Goal: Task Accomplishment & Management: Use online tool/utility

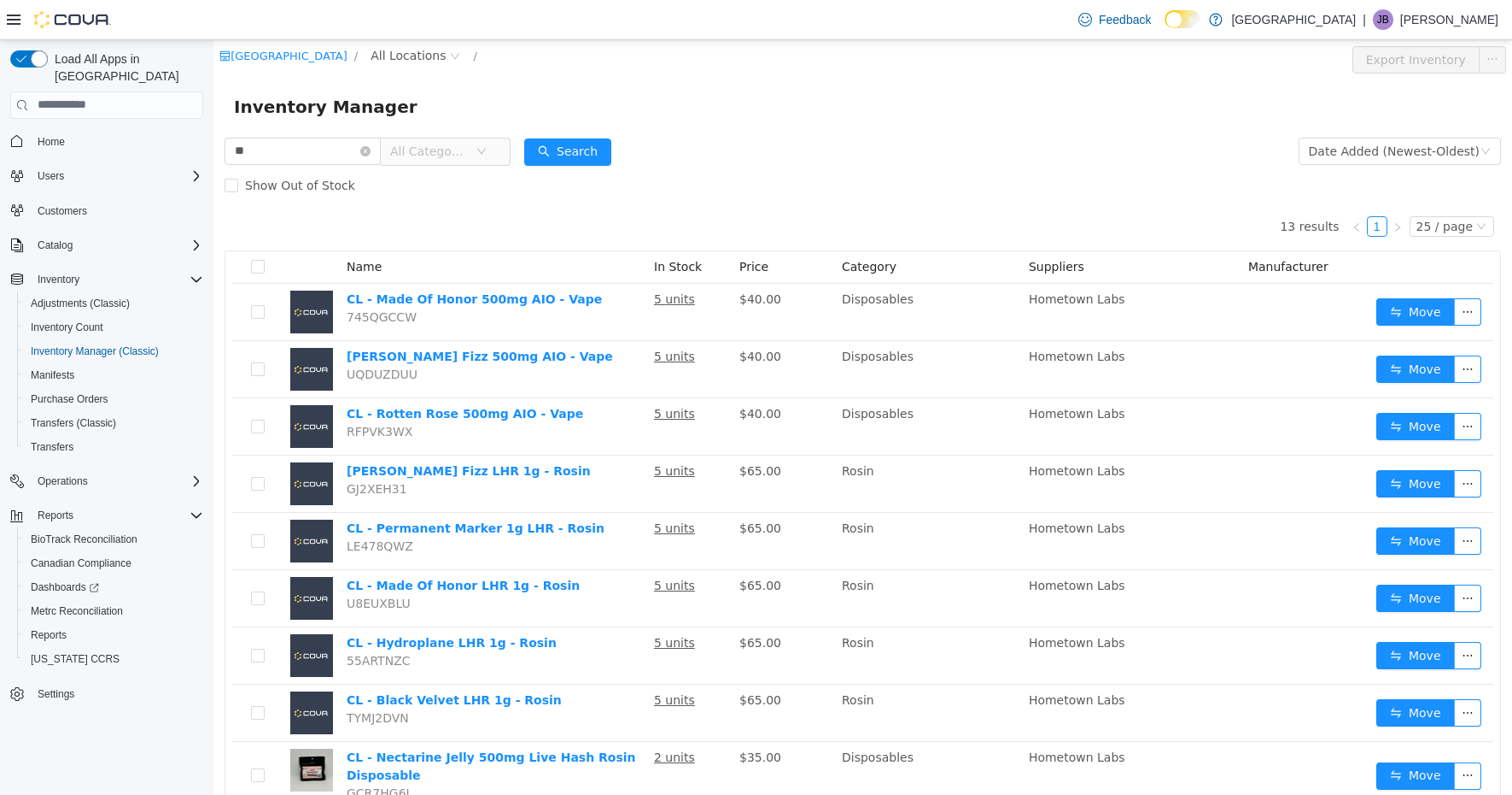
scroll to position [21, 0]
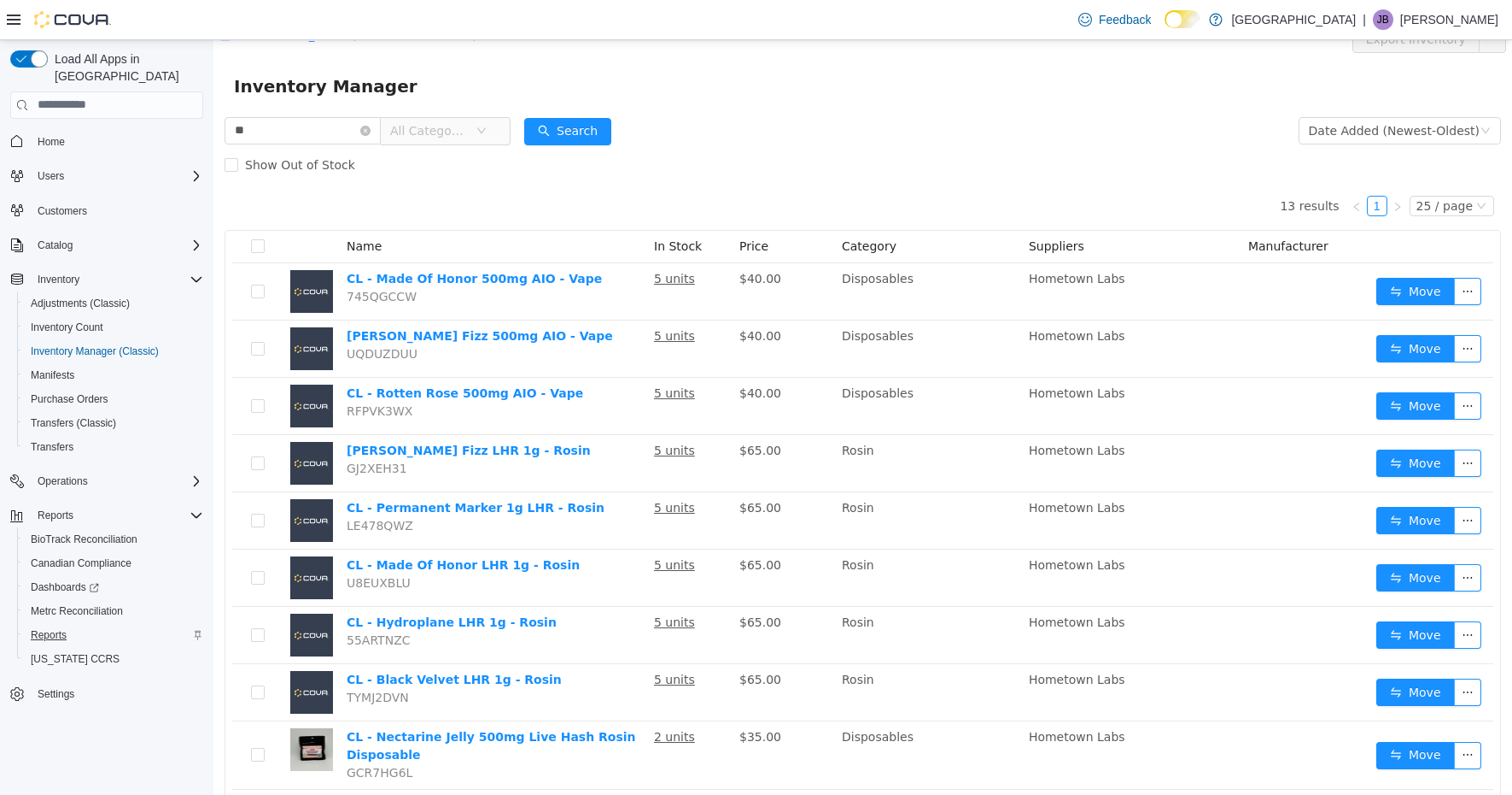
click at [53, 628] on span "Reports" at bounding box center [48, 635] width 36 height 14
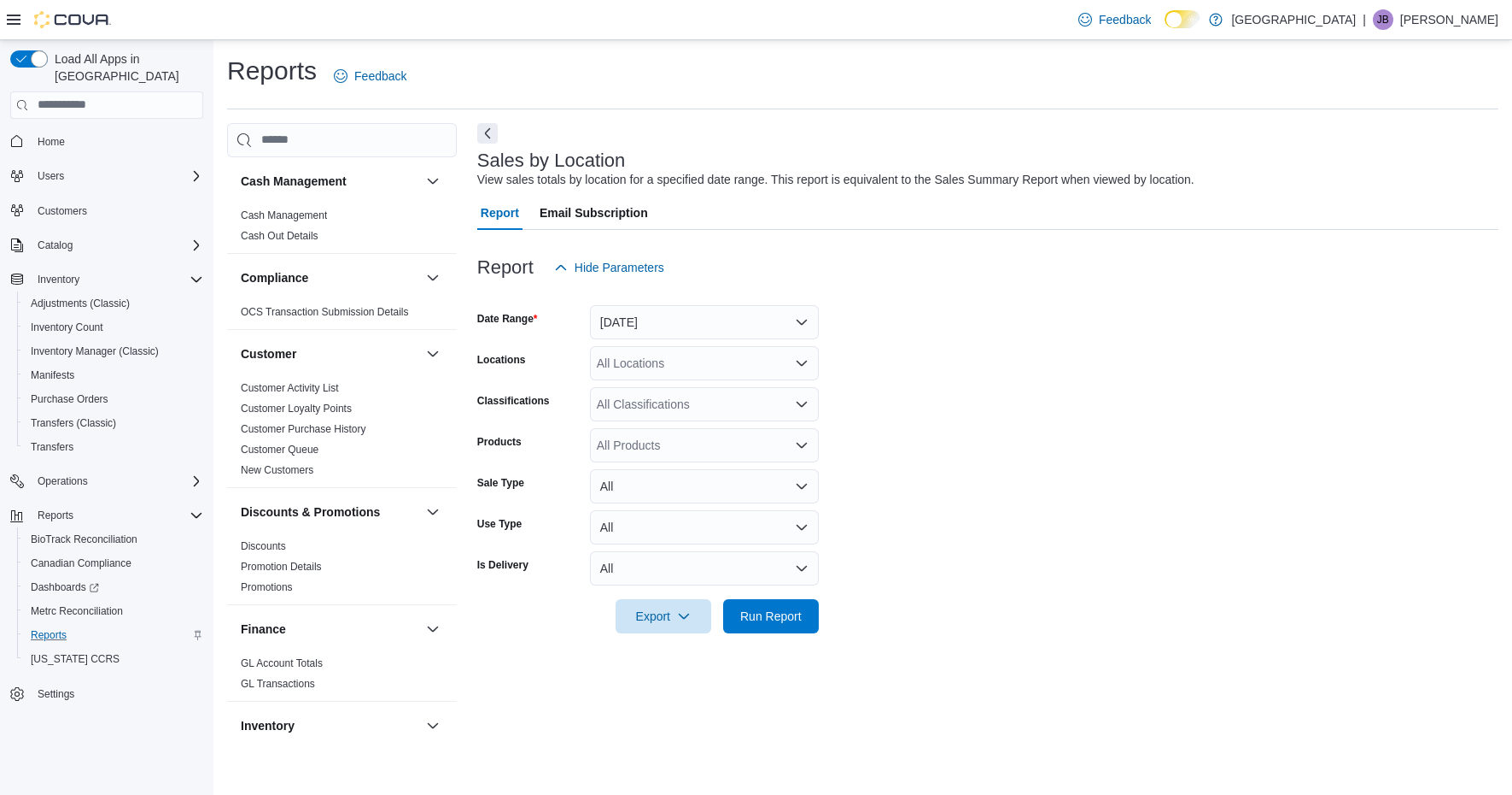
click at [805, 316] on button "[DATE]" at bounding box center [705, 321] width 229 height 35
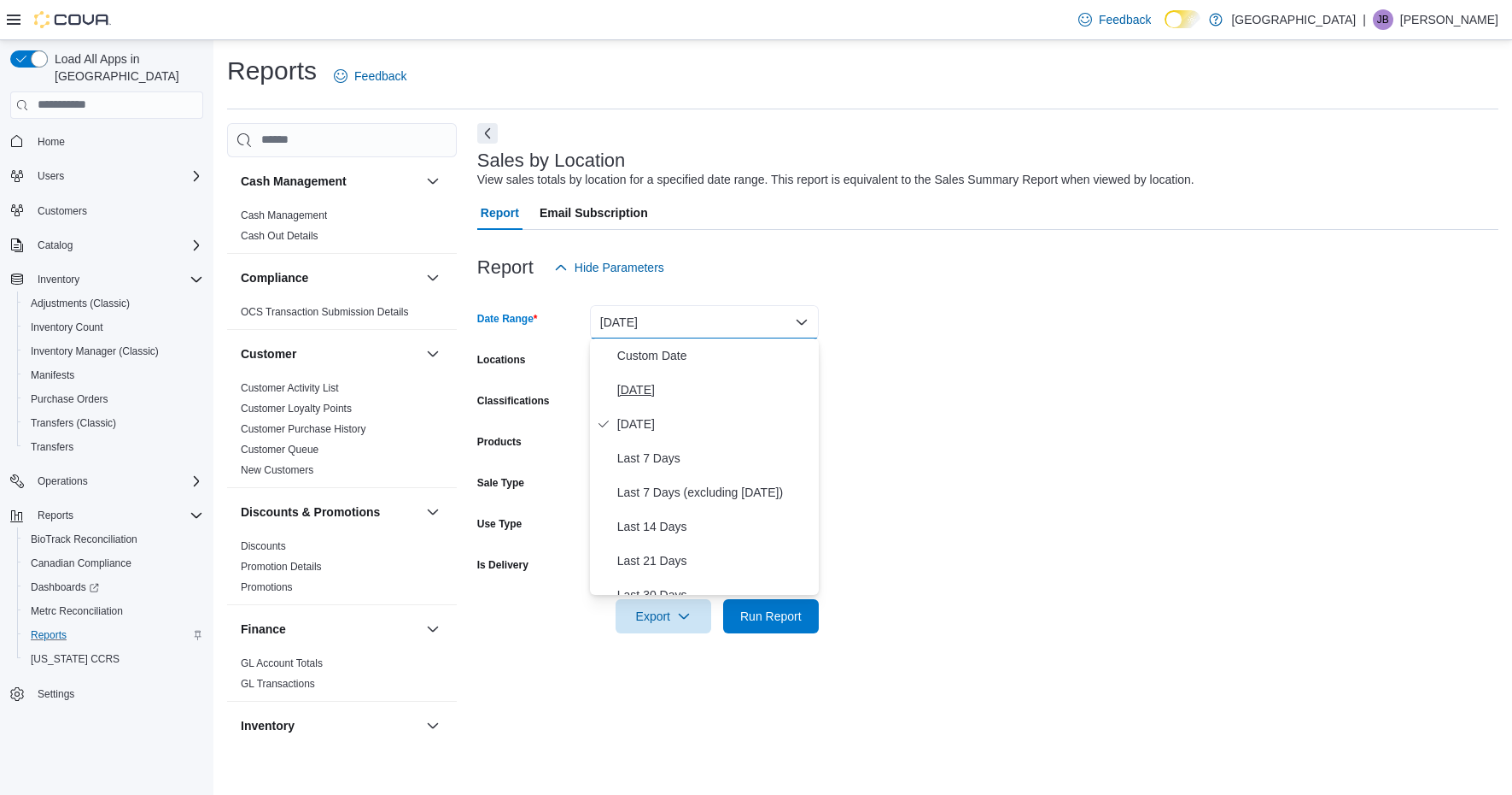
click at [694, 398] on span "Today" at bounding box center [714, 390] width 195 height 21
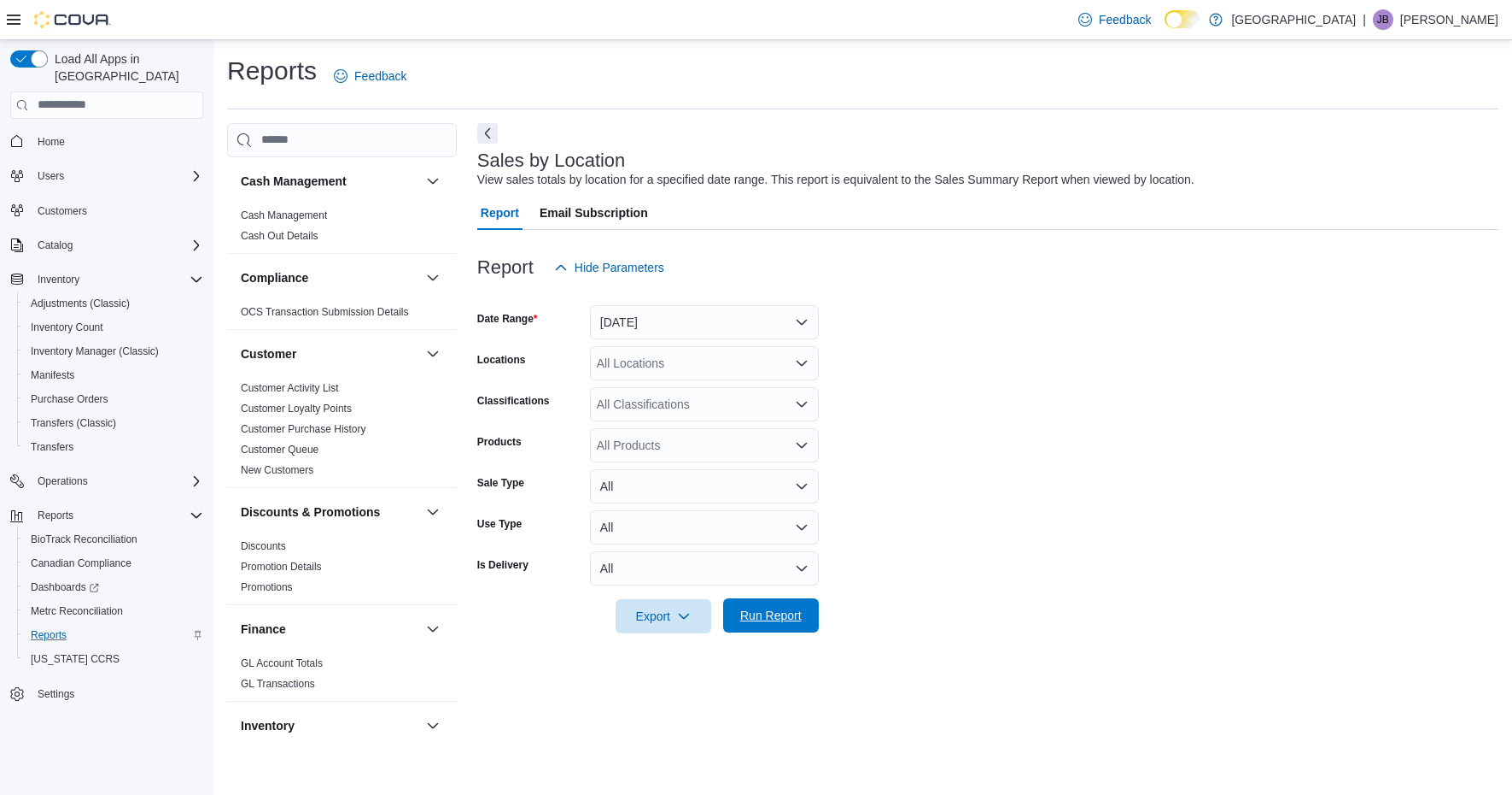
click at [782, 607] on span "Run Report" at bounding box center [771, 614] width 61 height 17
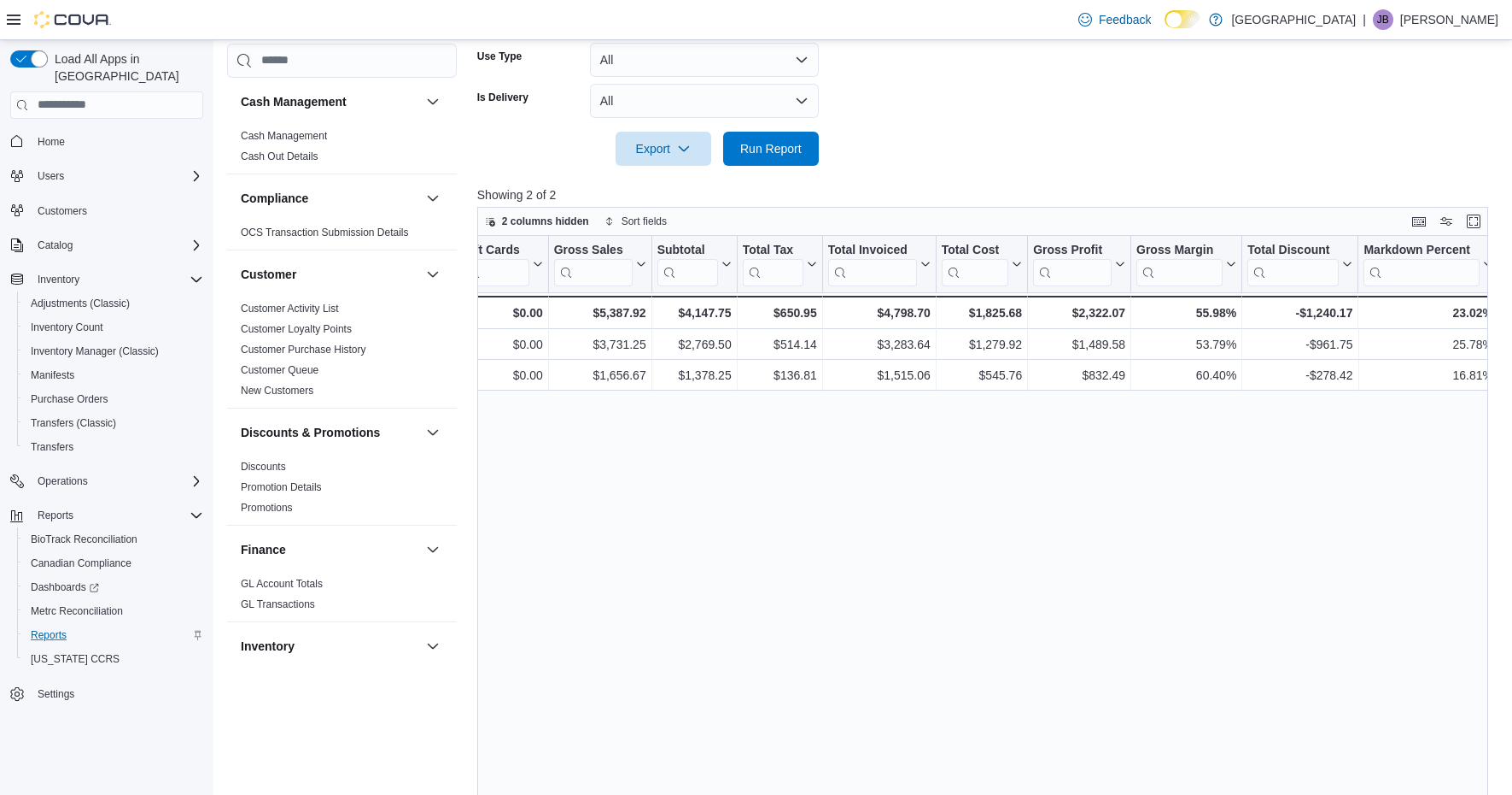
scroll to position [0, 490]
